Goal: Information Seeking & Learning: Learn about a topic

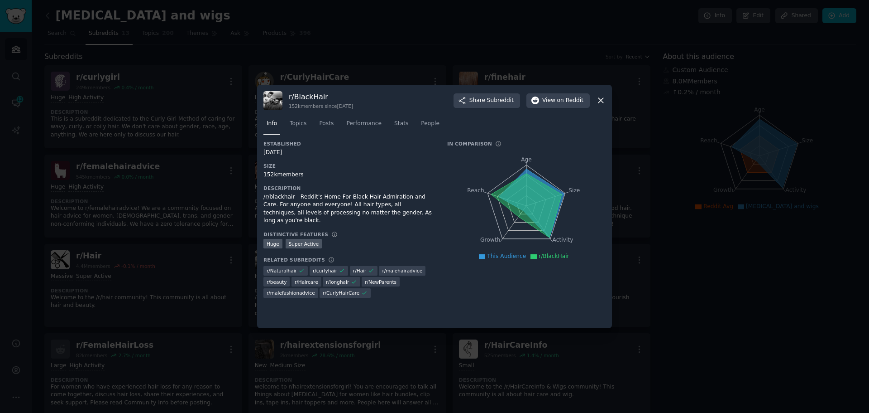
click at [664, 165] on div at bounding box center [434, 206] width 869 height 413
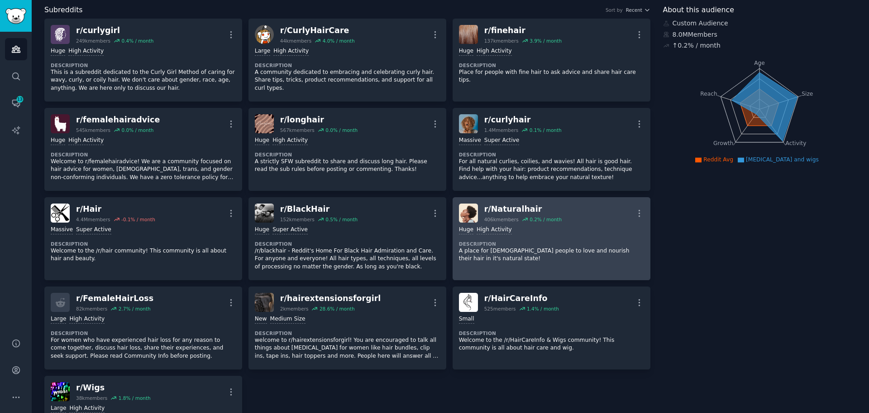
scroll to position [91, 0]
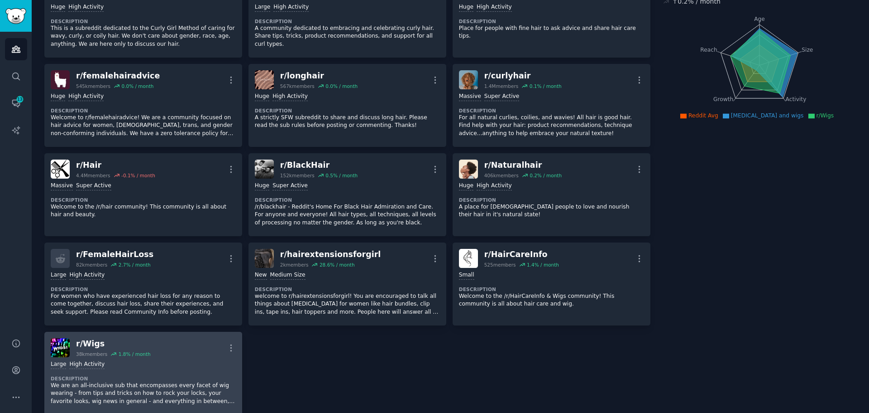
click at [86, 343] on div "r/ Wigs" at bounding box center [113, 343] width 75 height 11
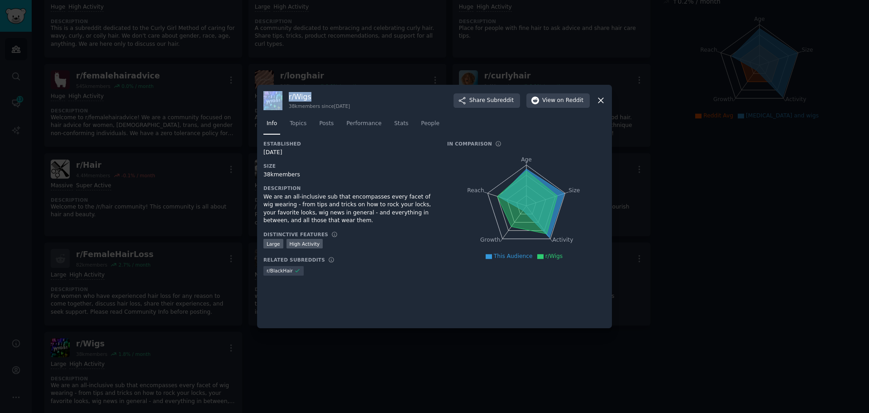
drag, startPoint x: 313, startPoint y: 96, endPoint x: 284, endPoint y: 96, distance: 29.4
click at [284, 96] on div "r/ Wigs 38k members since [DATE] Share Subreddit View on Reddit" at bounding box center [435, 100] width 342 height 19
copy div "r/ Wigs"
click at [600, 102] on icon at bounding box center [601, 100] width 5 height 5
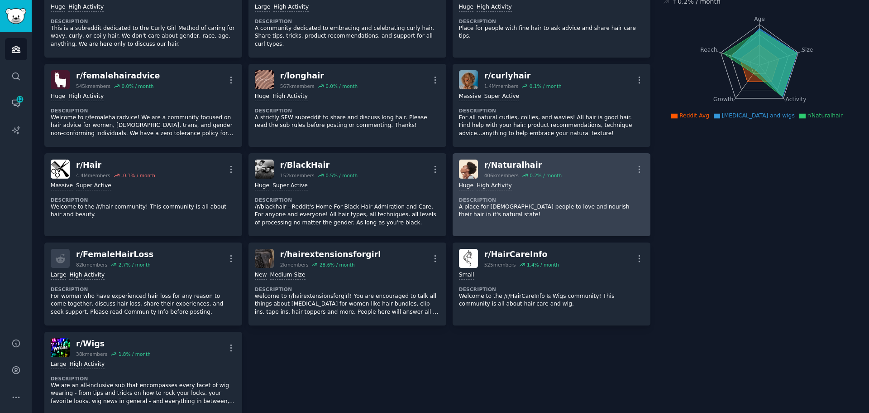
click at [519, 166] on div "r/ Naturalhair" at bounding box center [523, 164] width 77 height 11
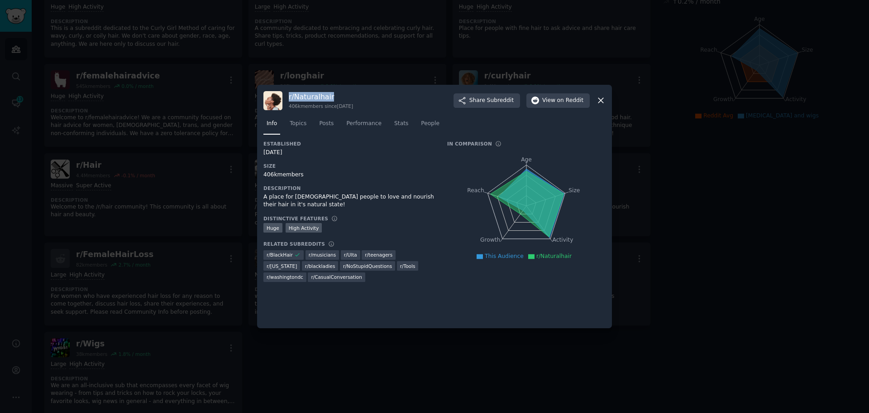
drag, startPoint x: 332, startPoint y: 95, endPoint x: 288, endPoint y: 92, distance: 43.6
click at [288, 92] on div "r/ Naturalhair 406k members since [DATE] Share Subreddit View on Reddit" at bounding box center [435, 100] width 342 height 19
copy h3 "r/ Naturalhair"
click at [715, 155] on div at bounding box center [434, 206] width 869 height 413
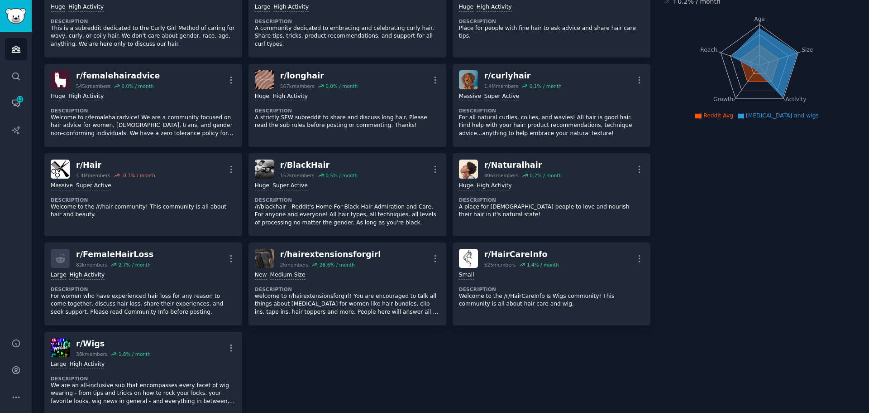
scroll to position [45, 0]
